Goal: Task Accomplishment & Management: Manage account settings

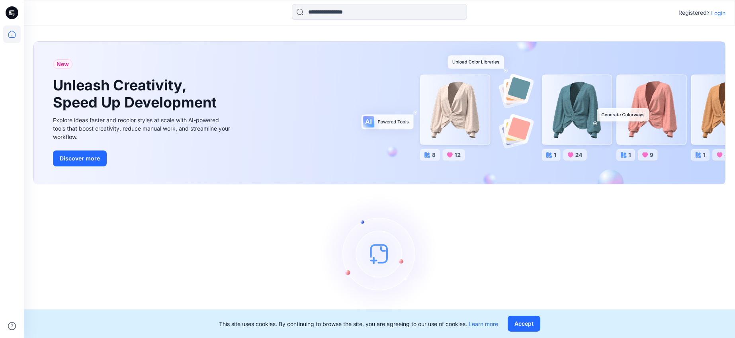
click at [716, 12] on p "Login" at bounding box center [718, 13] width 14 height 8
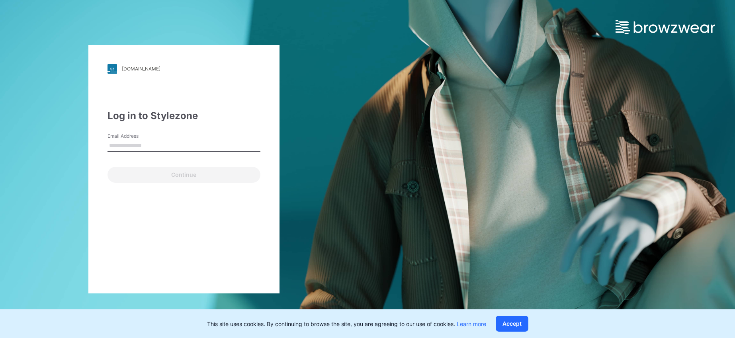
click at [143, 144] on input "Email Address" at bounding box center [183, 146] width 153 height 12
type input "**********"
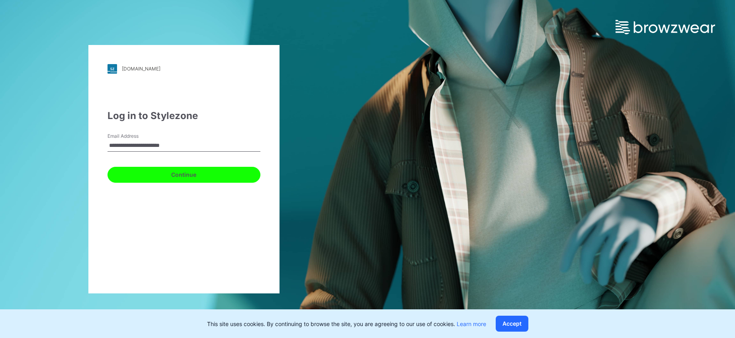
click at [154, 174] on button "Continue" at bounding box center [183, 175] width 153 height 16
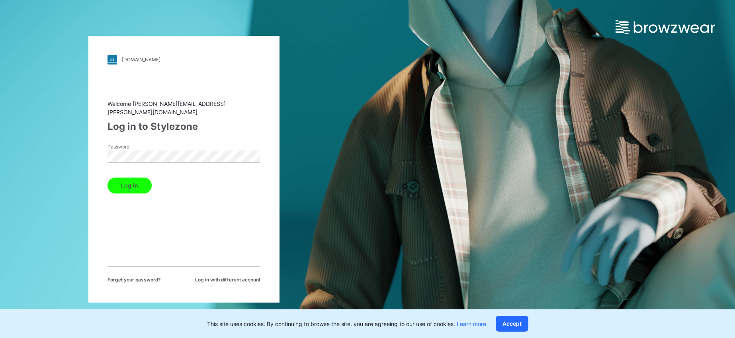
click at [107, 178] on button "Log in" at bounding box center [129, 186] width 44 height 16
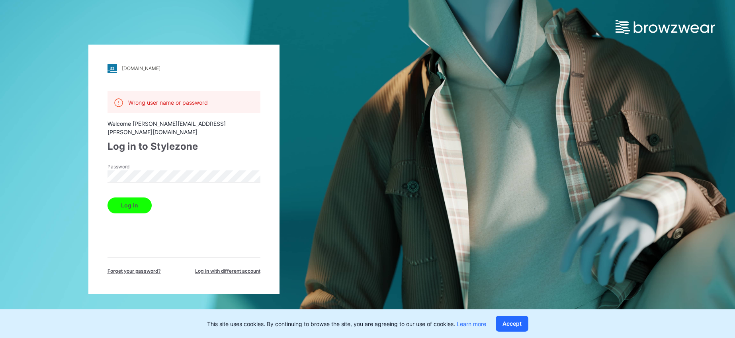
click at [84, 166] on div "[DOMAIN_NAME] Loading... Wrong user name or password Welcome [PERSON_NAME][EMAI…" at bounding box center [183, 169] width 367 height 338
click at [123, 198] on button "Log in" at bounding box center [129, 205] width 44 height 16
click at [90, 166] on div "[DOMAIN_NAME] Loading... Wrong user name or password Welcome [PERSON_NAME][EMAI…" at bounding box center [183, 169] width 191 height 249
click at [107, 197] on button "Log in" at bounding box center [129, 205] width 44 height 16
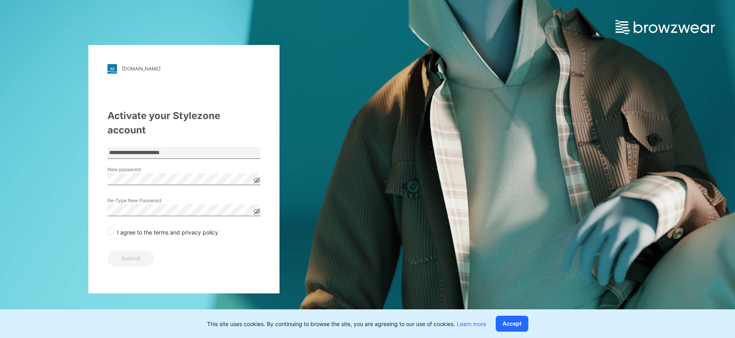
drag, startPoint x: 112, startPoint y: 216, endPoint x: 115, endPoint y: 227, distance: 12.1
click at [111, 228] on span at bounding box center [110, 231] width 6 height 6
click at [136, 250] on button "Submit" at bounding box center [130, 258] width 47 height 16
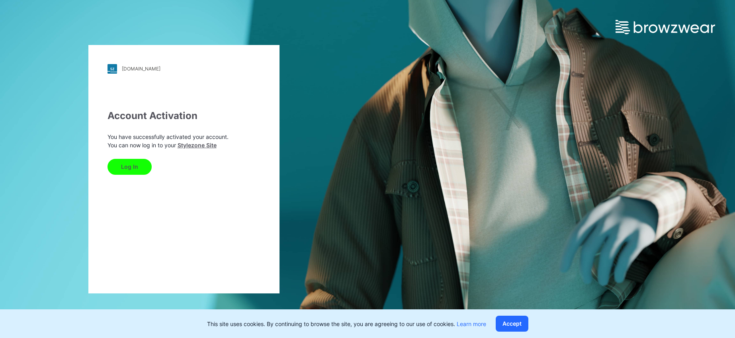
click at [129, 167] on button "Log In" at bounding box center [129, 167] width 44 height 16
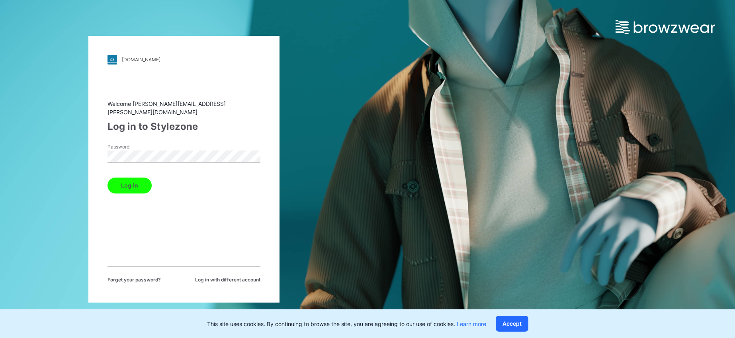
click at [107, 178] on button "Log in" at bounding box center [129, 186] width 44 height 16
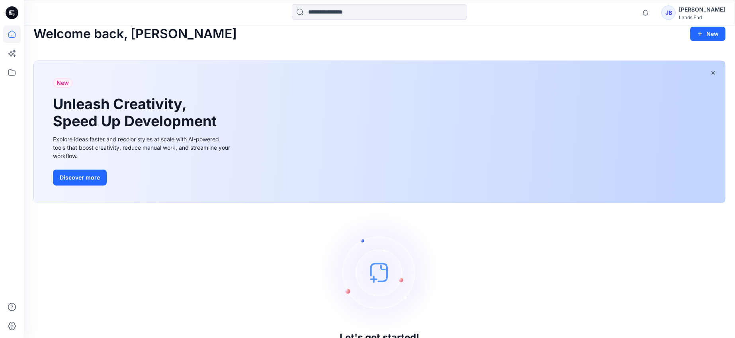
scroll to position [9, 0]
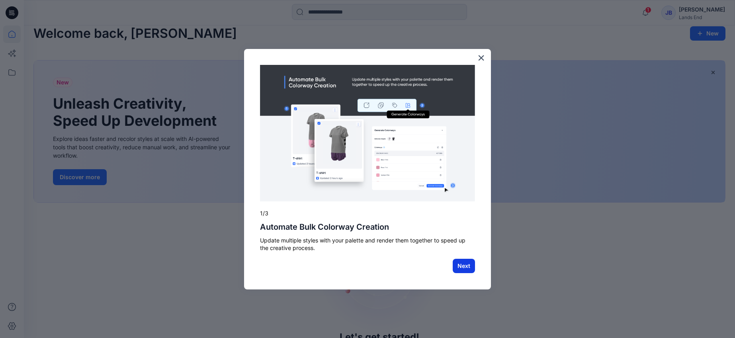
click at [464, 266] on button "Next" at bounding box center [464, 266] width 22 height 14
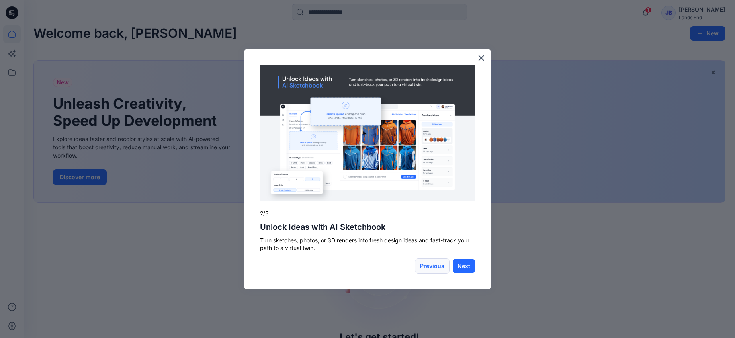
drag, startPoint x: 354, startPoint y: 260, endPoint x: 422, endPoint y: 267, distance: 68.0
click at [355, 260] on div "Previous Next" at bounding box center [367, 265] width 215 height 15
click at [463, 266] on button "Next" at bounding box center [464, 266] width 22 height 14
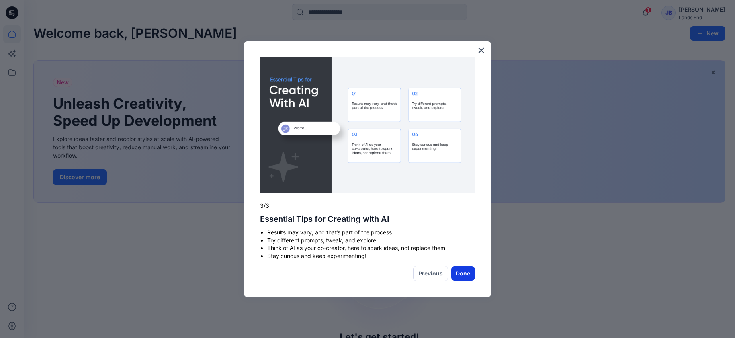
click at [463, 272] on button "Done" at bounding box center [463, 273] width 24 height 14
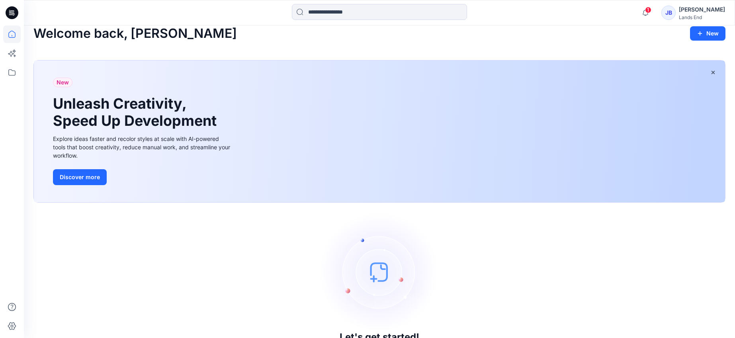
scroll to position [36, 0]
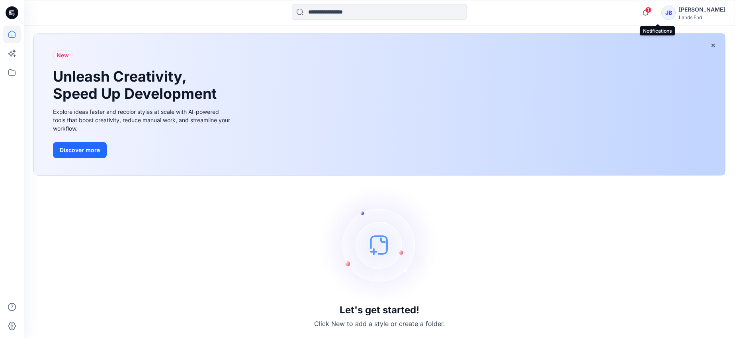
click at [651, 11] on span "1" at bounding box center [648, 10] width 6 height 6
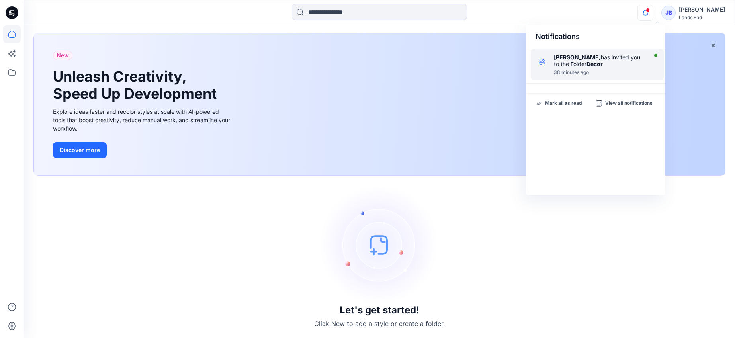
click at [581, 68] on div at bounding box center [600, 68] width 92 height 2
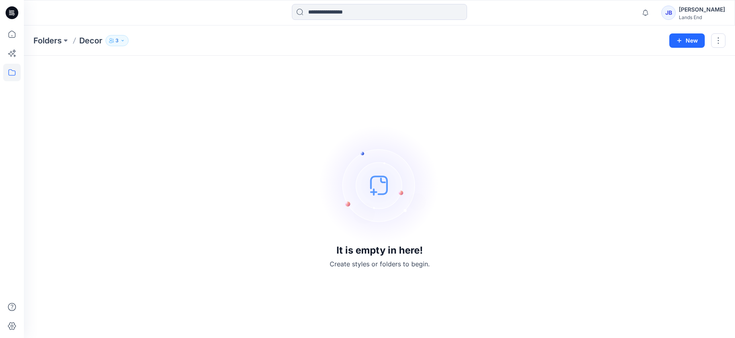
click at [699, 11] on div "Jenny Bailey" at bounding box center [702, 10] width 46 height 10
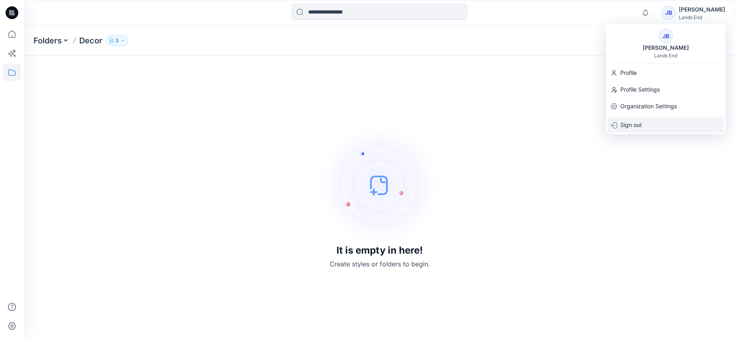
click at [635, 125] on p "Sign out" at bounding box center [630, 124] width 21 height 15
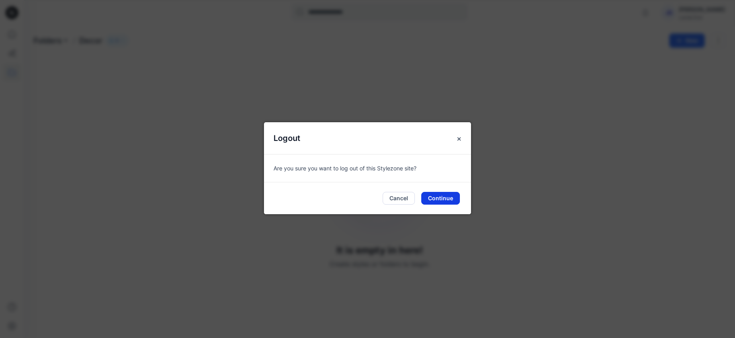
drag, startPoint x: 444, startPoint y: 198, endPoint x: 451, endPoint y: 189, distance: 11.9
click at [444, 198] on button "Continue" at bounding box center [440, 198] width 39 height 13
